Goal: Transaction & Acquisition: Purchase product/service

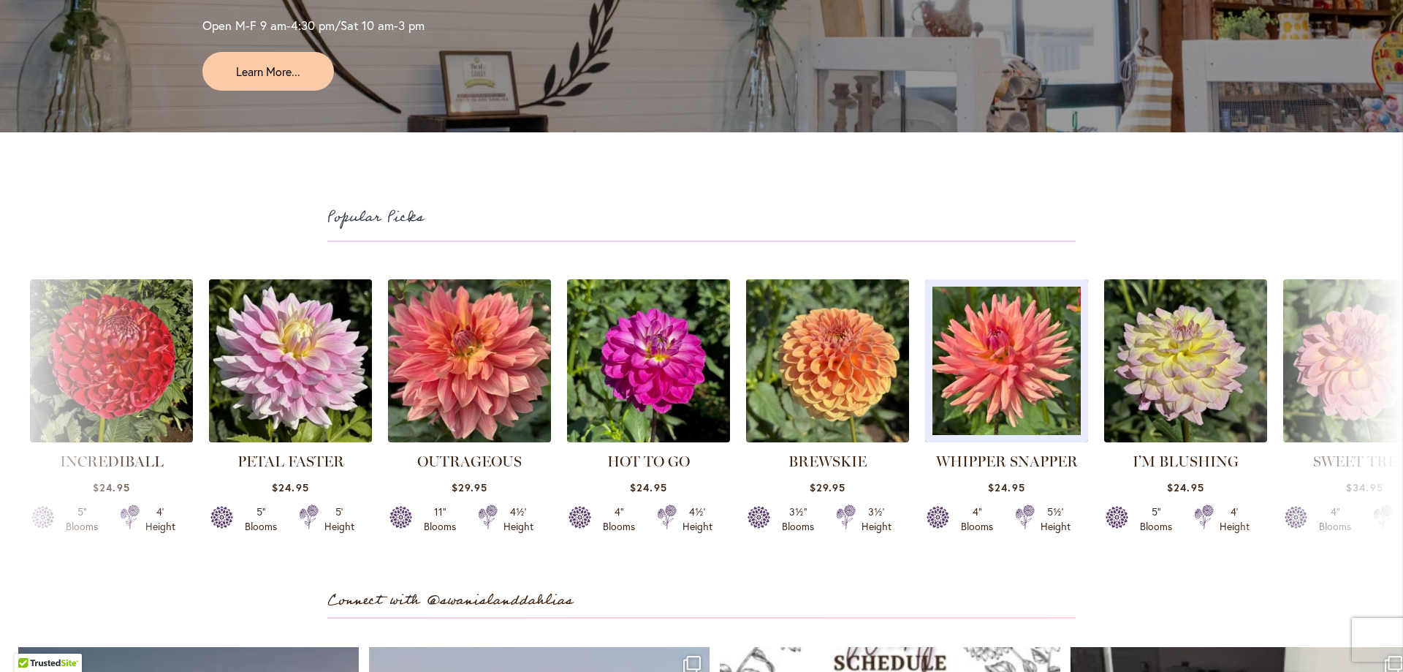
scroll to position [3800, 0]
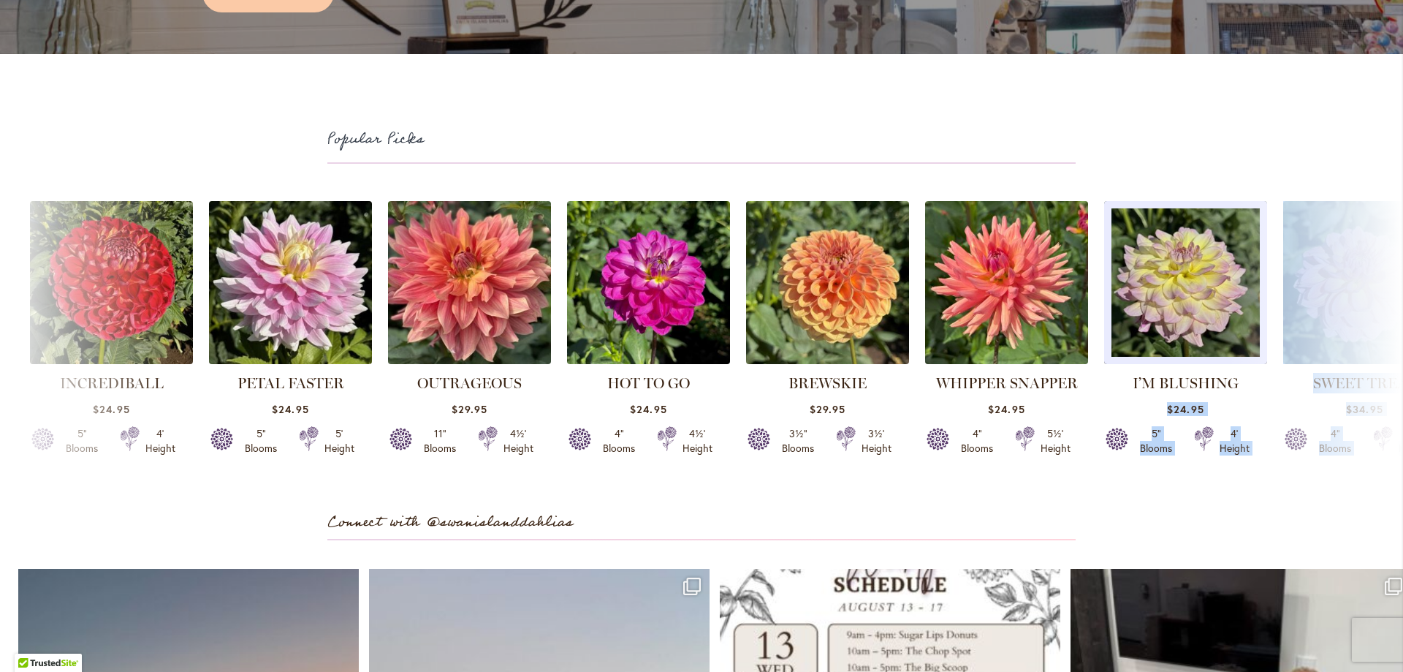
drag, startPoint x: 1271, startPoint y: 412, endPoint x: 1131, endPoint y: 411, distance: 139.6
click at [1131, 411] on div "INCREDIBALL $24.95 5" Blooms 4' Height" at bounding box center [701, 335] width 1403 height 285
click at [1179, 392] on link "I’M BLUSHING" at bounding box center [1186, 383] width 106 height 18
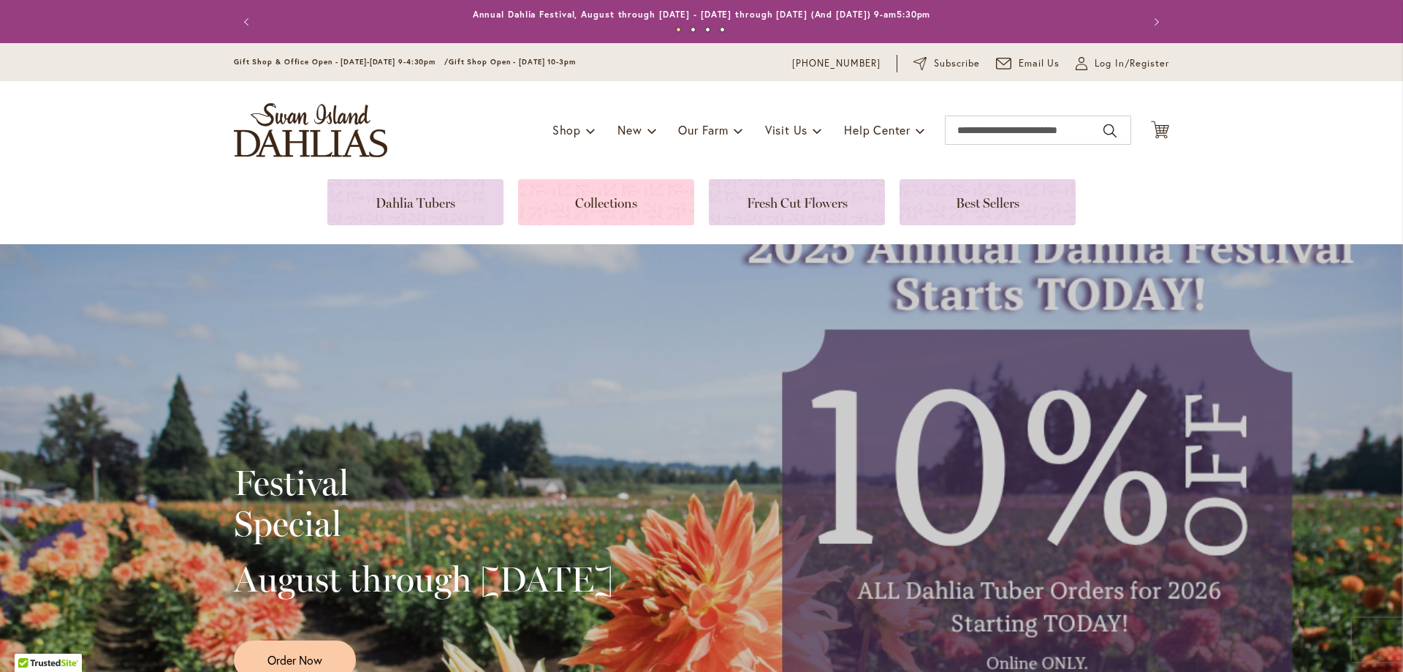
click at [593, 195] on link at bounding box center [606, 202] width 176 height 46
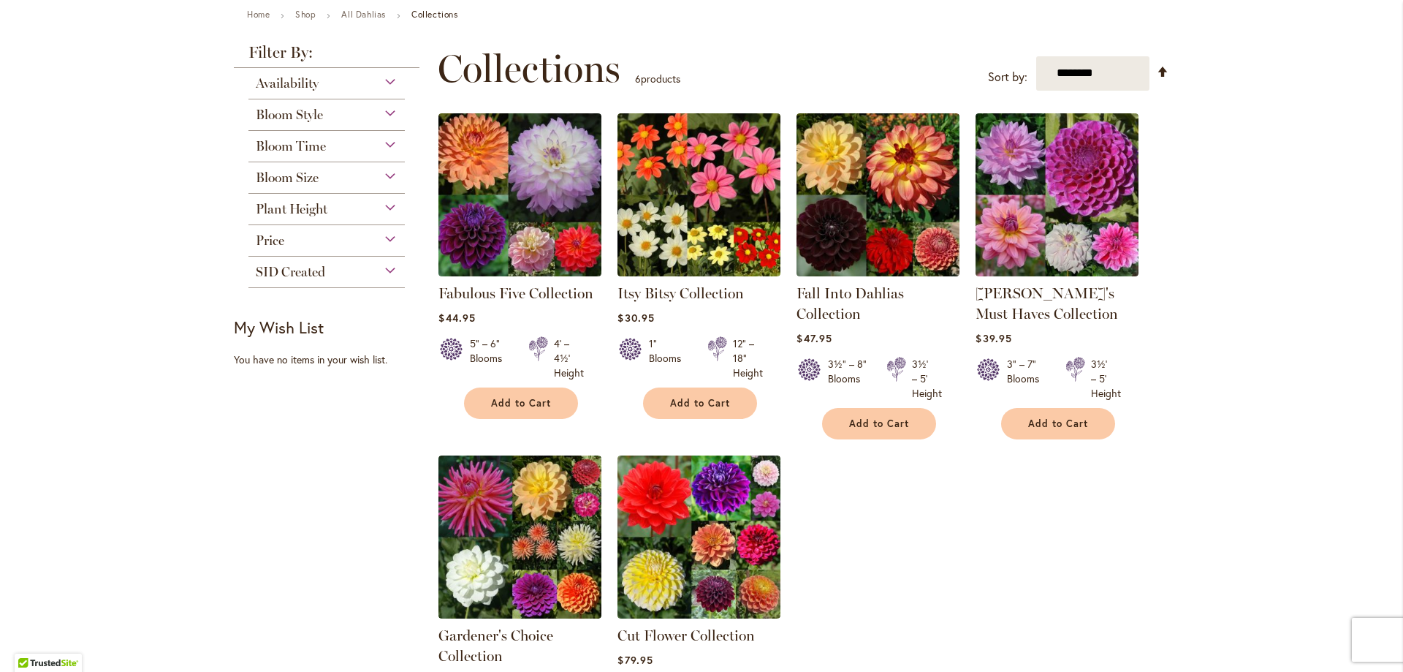
scroll to position [219, 0]
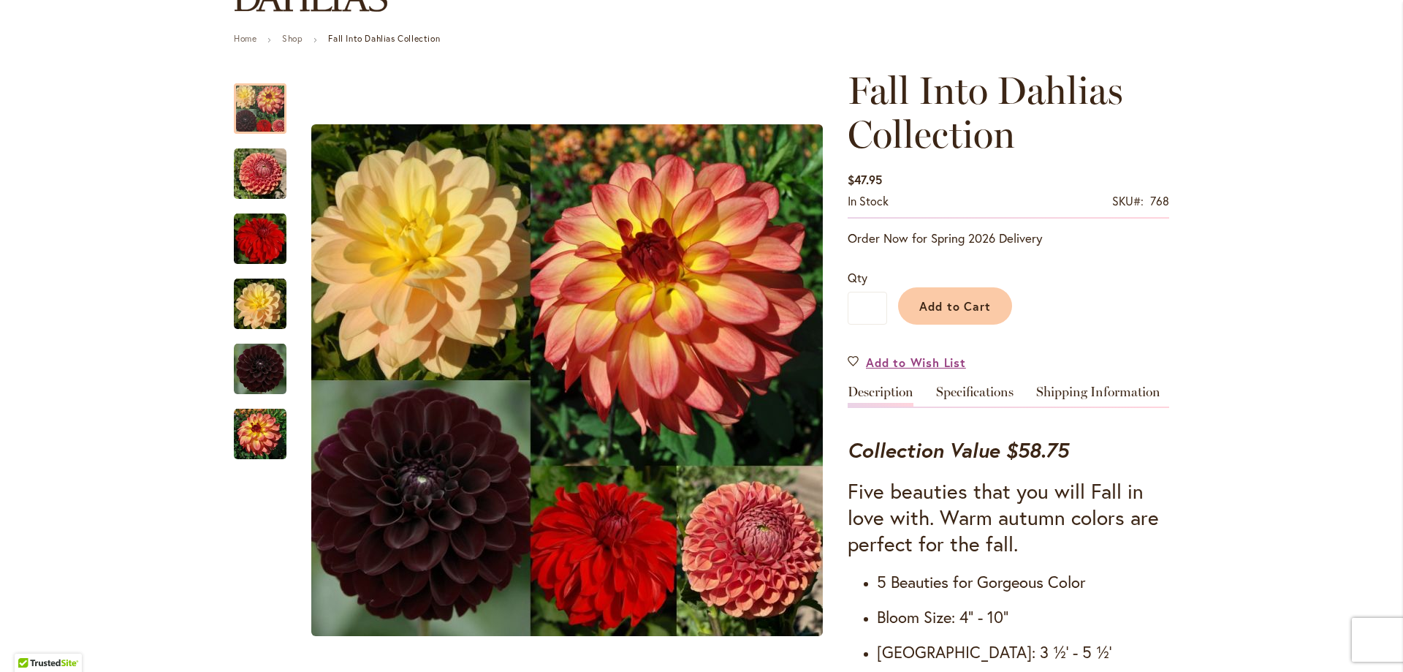
scroll to position [146, 0]
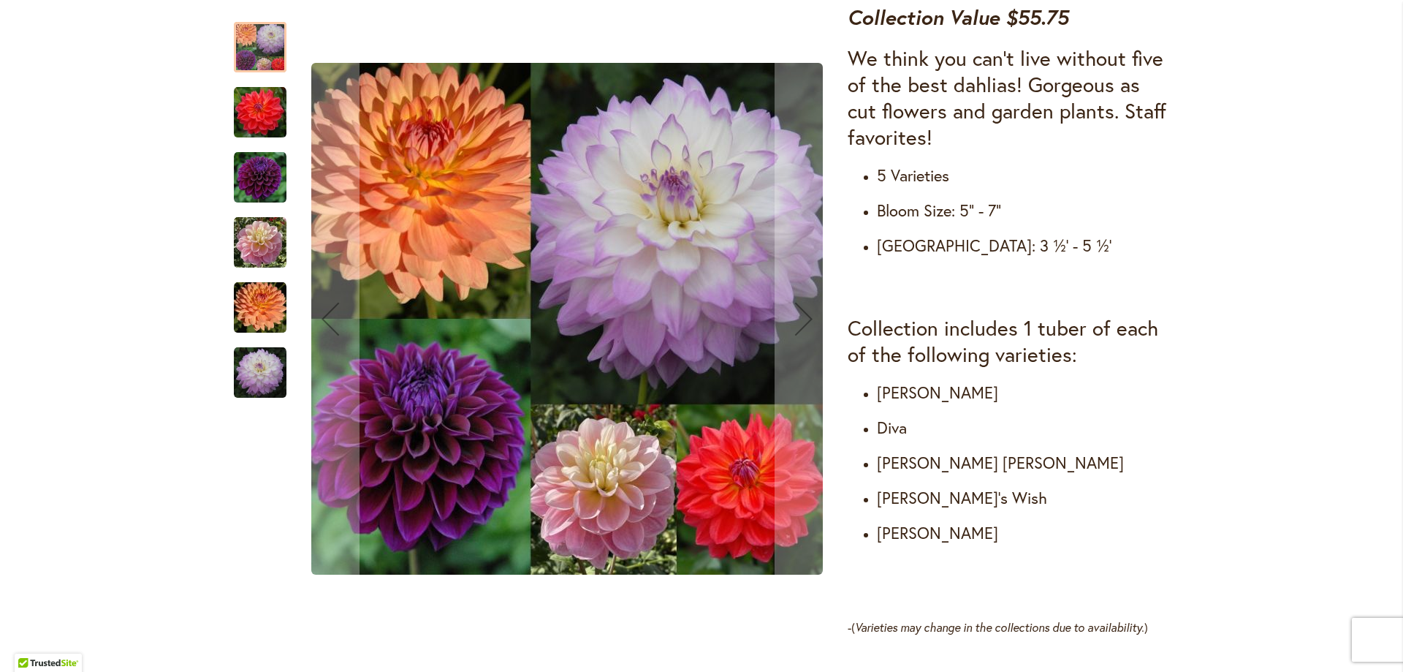
scroll to position [585, 0]
